Goal: Find specific page/section

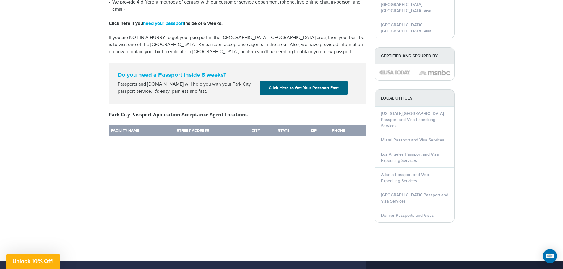
scroll to position [236, 0]
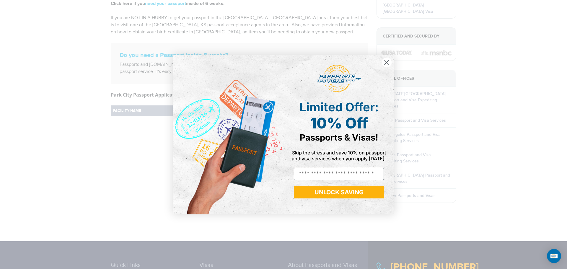
click at [388, 62] on circle "Close dialog" at bounding box center [387, 62] width 10 height 10
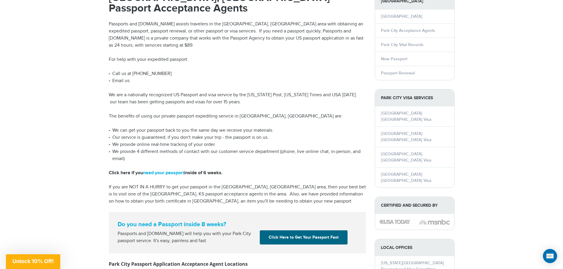
scroll to position [30, 0]
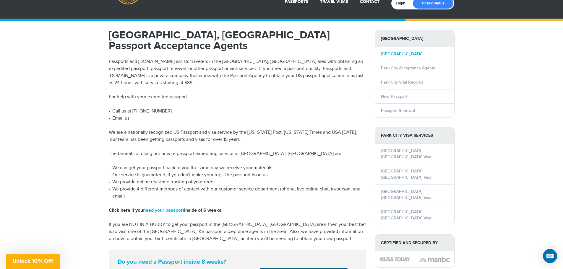
click at [398, 52] on link "[GEOGRAPHIC_DATA]" at bounding box center [401, 53] width 41 height 5
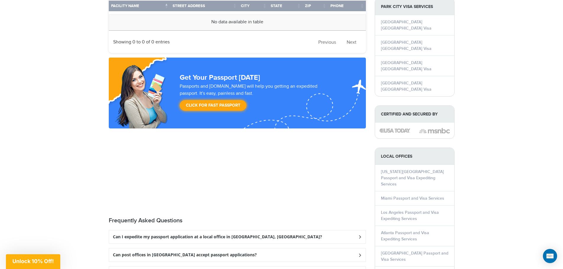
scroll to position [768, 0]
